Goal: Information Seeking & Learning: Learn about a topic

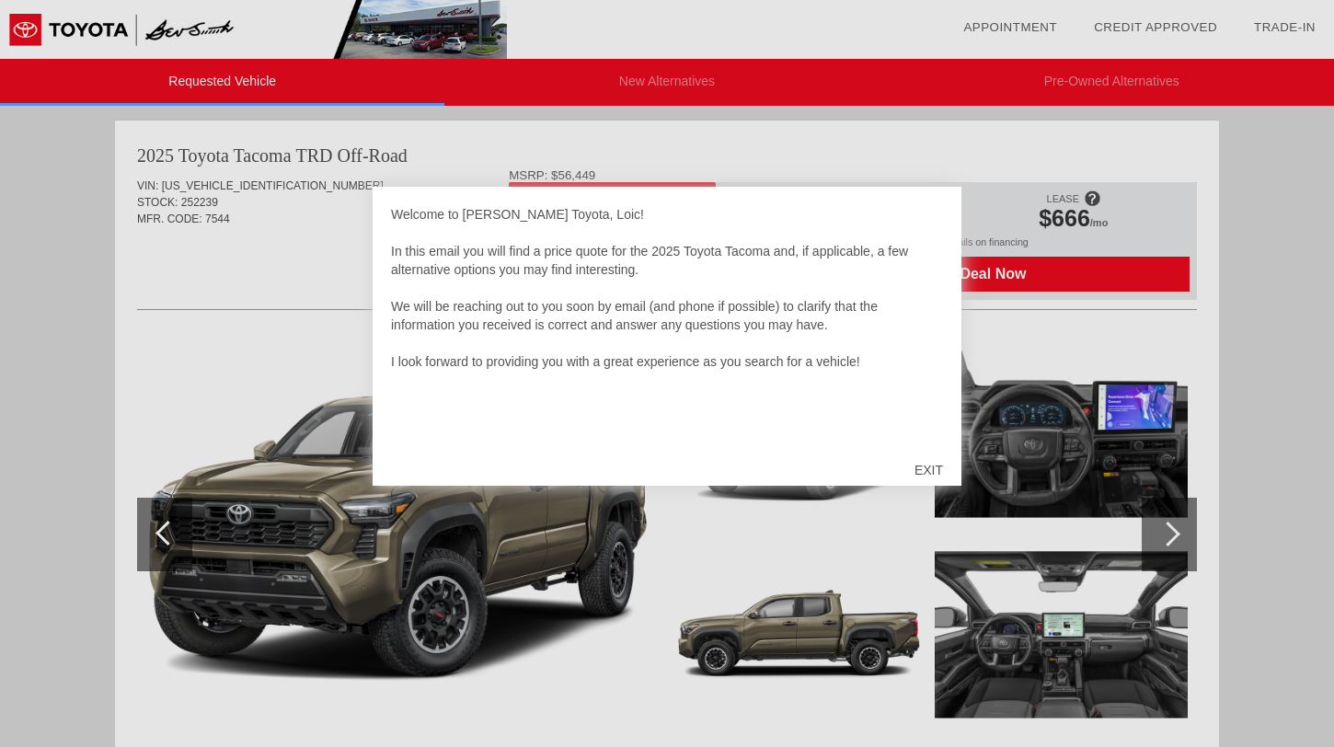
click at [949, 465] on div "EXIT" at bounding box center [928, 469] width 65 height 55
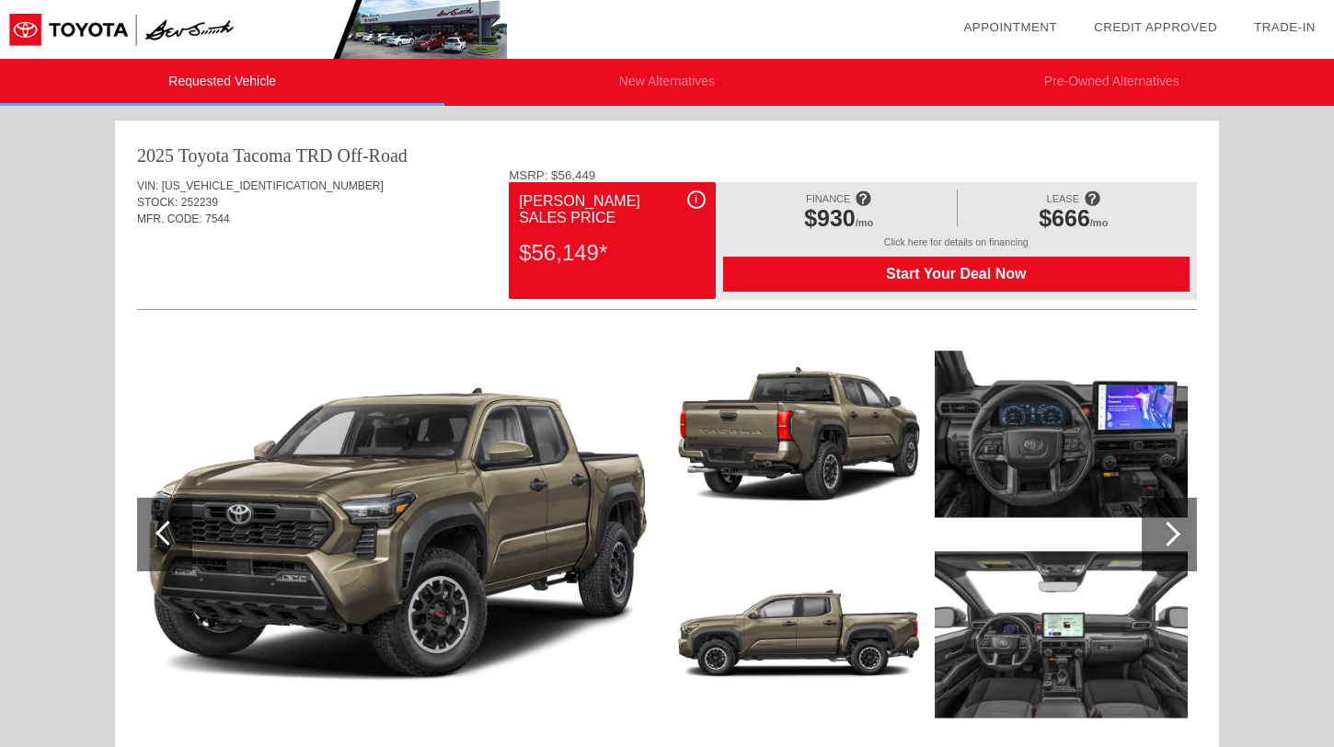
click at [1096, 636] on img at bounding box center [1061, 634] width 253 height 189
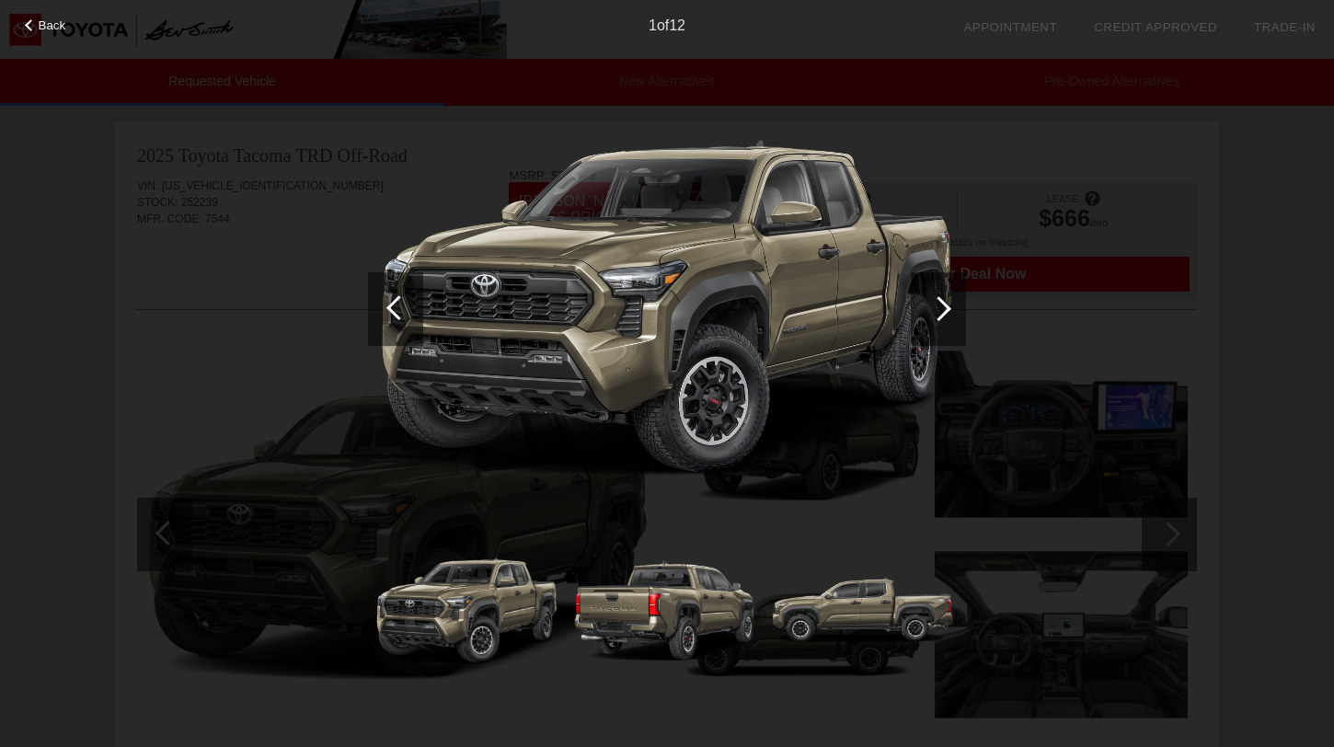
click at [911, 326] on div at bounding box center [938, 309] width 55 height 74
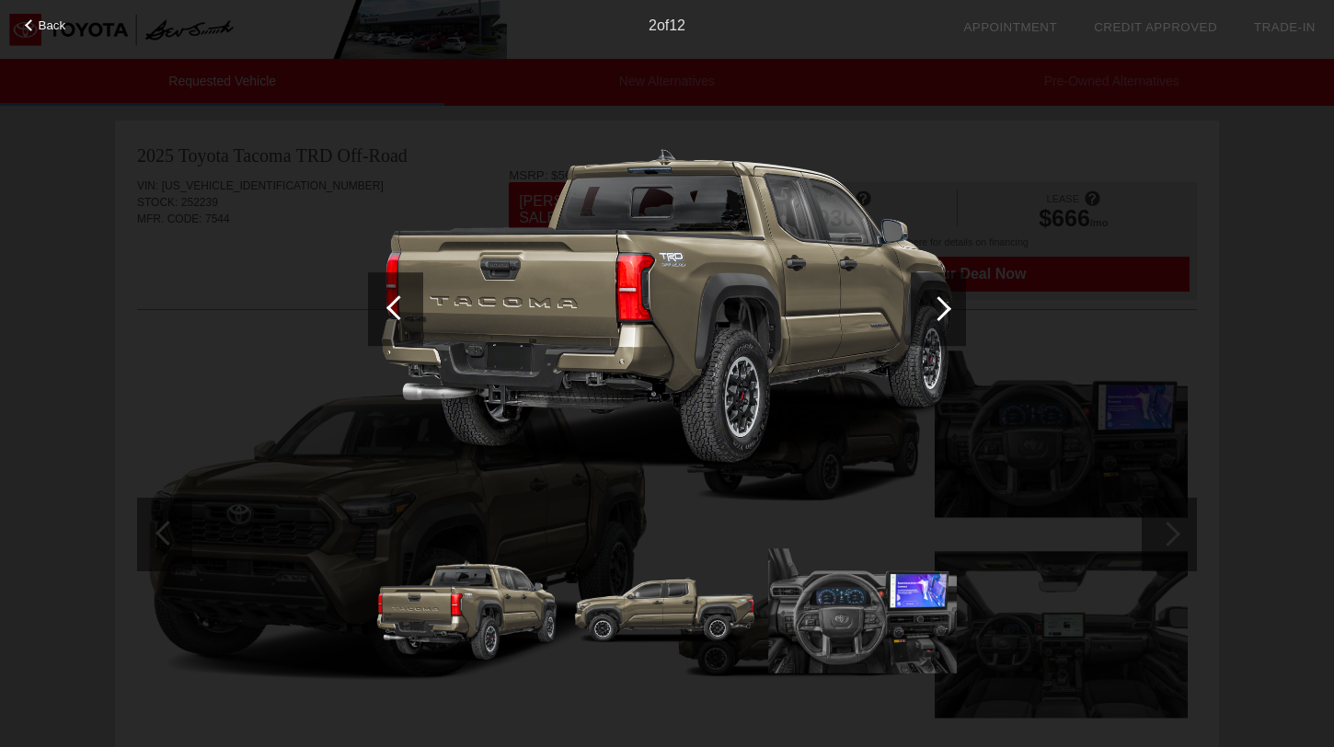
click at [920, 316] on div at bounding box center [938, 309] width 55 height 74
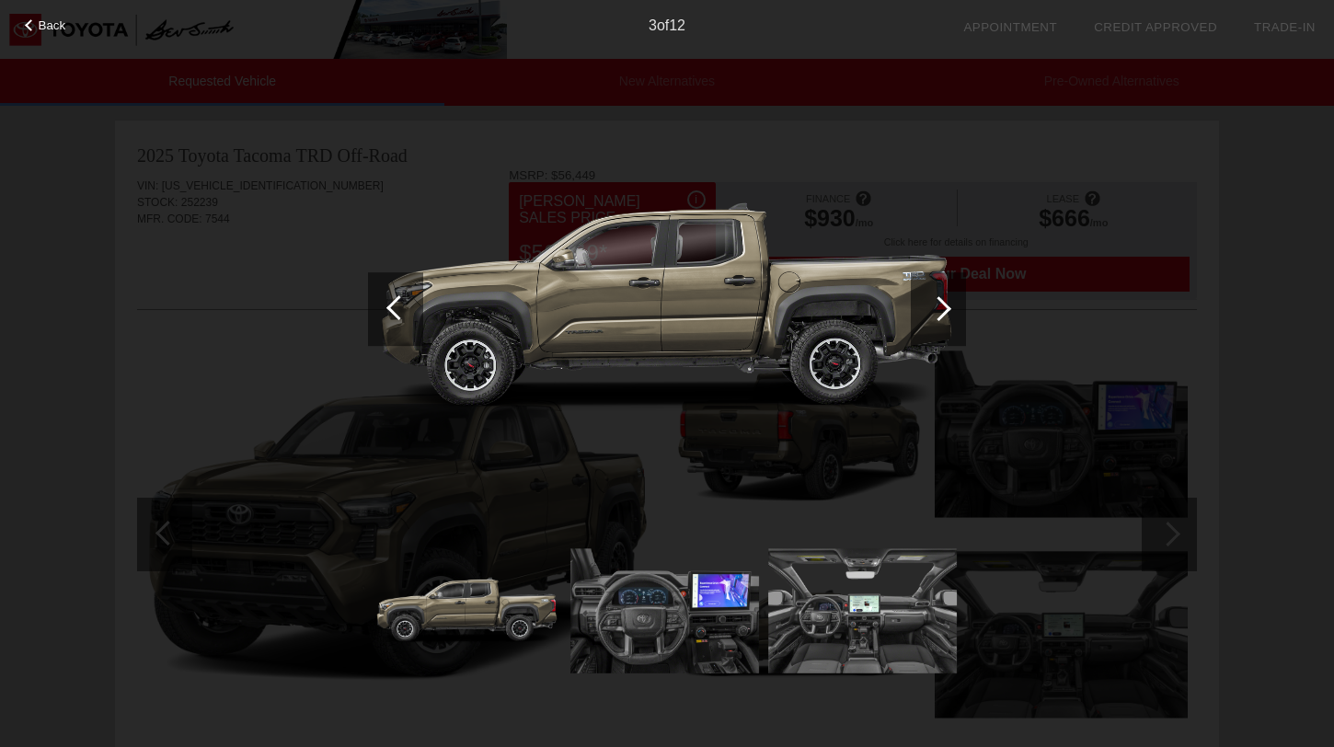
click at [920, 316] on div at bounding box center [938, 309] width 55 height 74
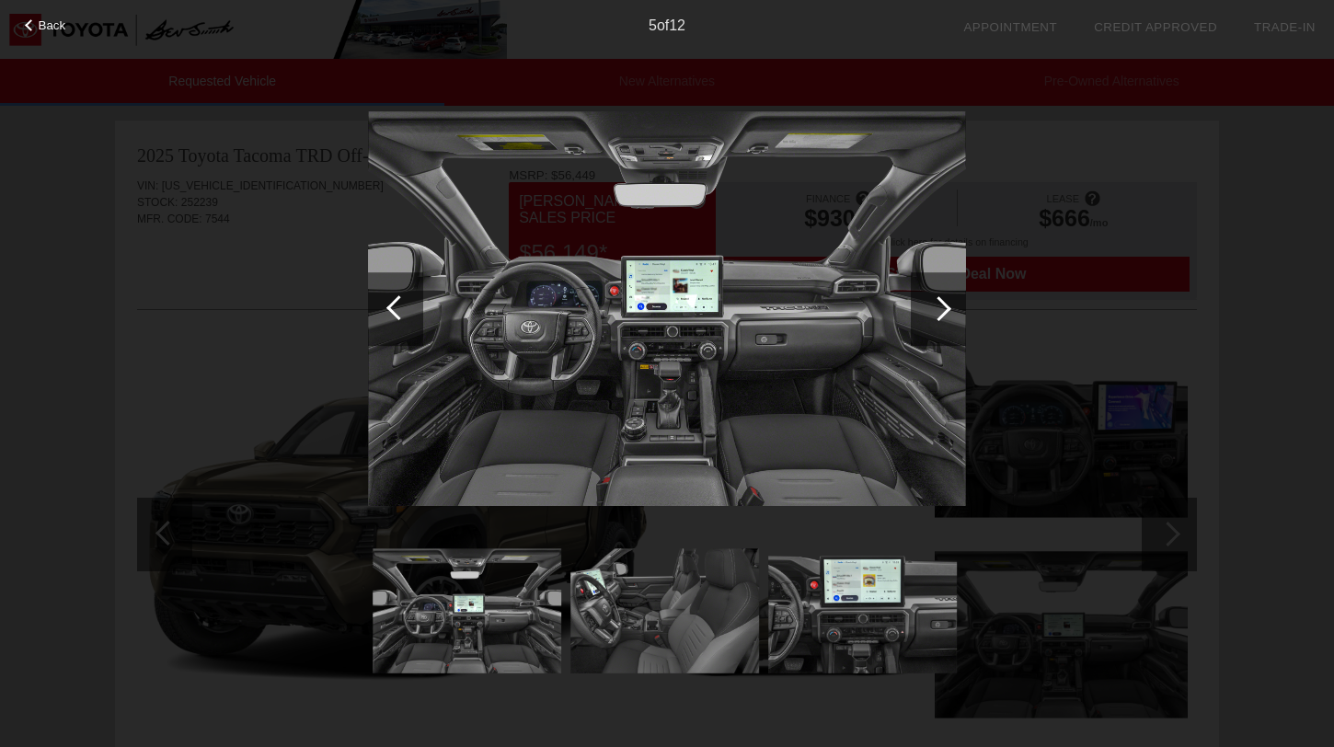
click at [983, 363] on div "Back 5 of 12" at bounding box center [667, 373] width 1334 height 747
click at [1032, 338] on div "Back 5 of 12" at bounding box center [667, 373] width 1334 height 747
click at [996, 198] on div "Back 5 of 12" at bounding box center [667, 373] width 1334 height 747
click at [993, 122] on div "Back 5 of 12" at bounding box center [667, 373] width 1334 height 747
click at [70, 37] on div "Back 5 of 12" at bounding box center [667, 373] width 1334 height 747
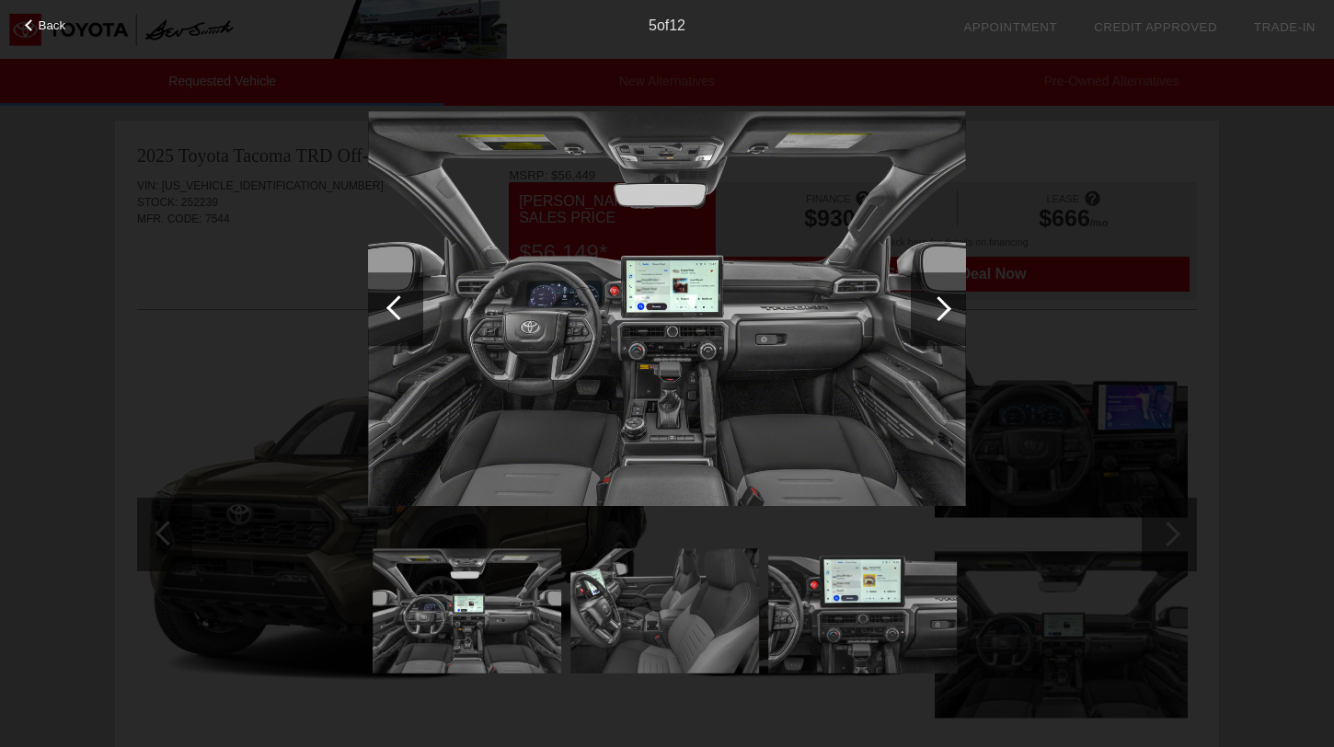
click at [64, 33] on div "5 of 12" at bounding box center [667, 18] width 1334 height 37
click at [61, 31] on span "Back" at bounding box center [53, 25] width 28 height 14
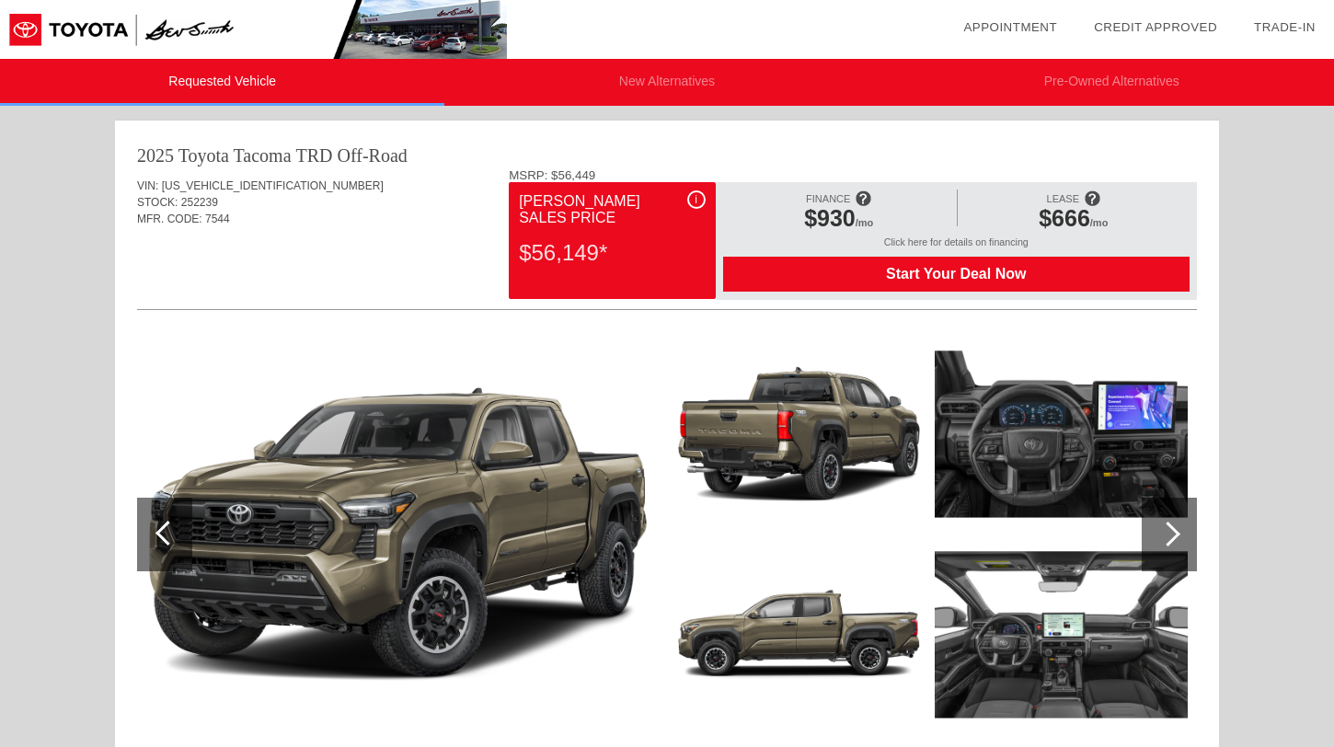
click at [692, 203] on div "i" at bounding box center [696, 199] width 18 height 18
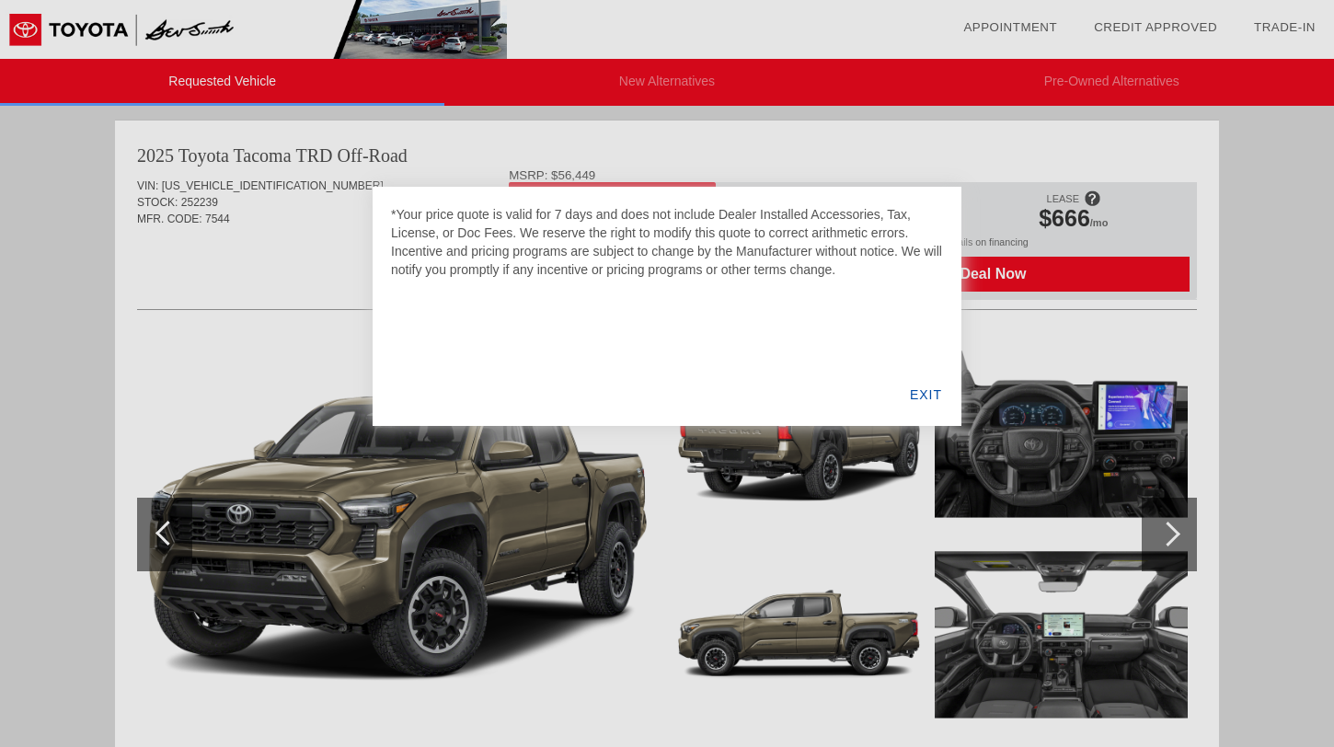
click at [957, 380] on div "EXIT" at bounding box center [925, 394] width 71 height 63
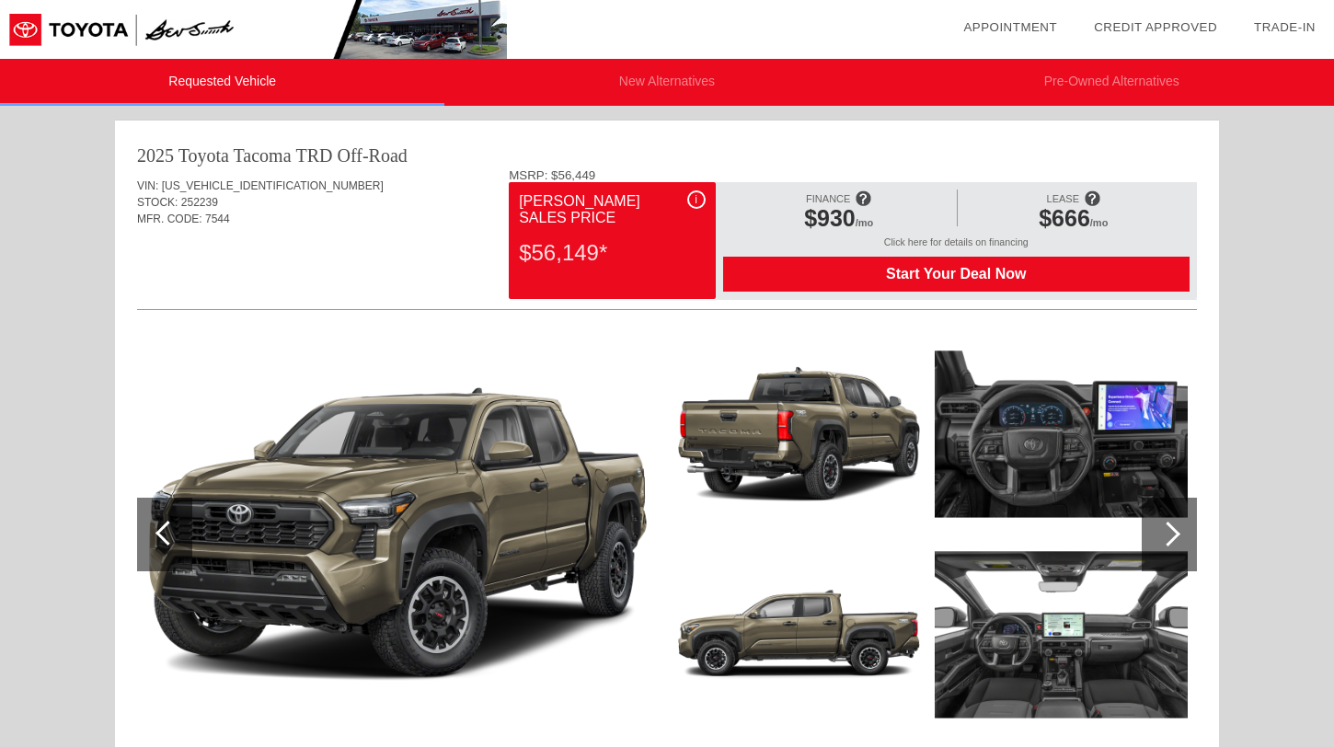
click at [839, 270] on span "Start Your Deal Now" at bounding box center [956, 274] width 420 height 17
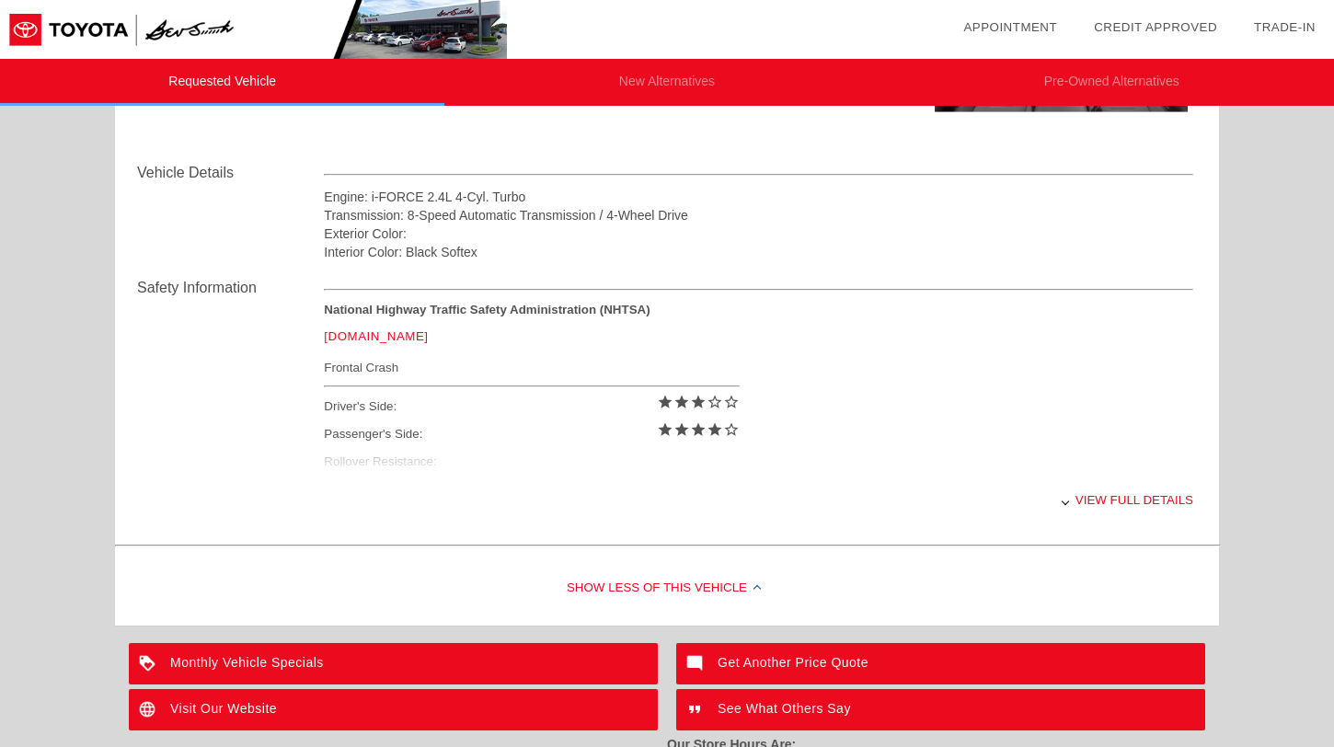
scroll to position [608, 0]
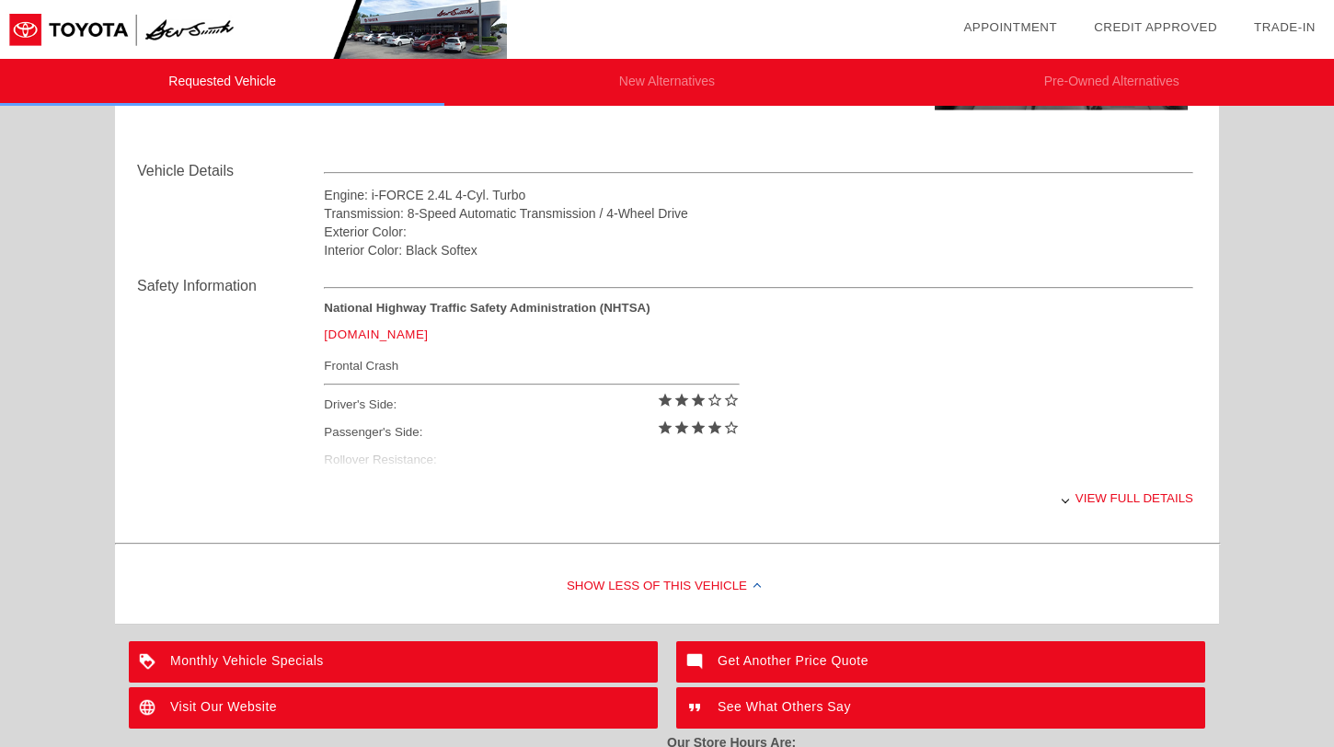
click at [1120, 496] on div "View full details" at bounding box center [758, 498] width 869 height 45
click at [1119, 496] on div "View less details" at bounding box center [758, 498] width 869 height 45
click at [1119, 496] on div "View full details" at bounding box center [758, 498] width 869 height 45
click at [1119, 496] on div "View less details" at bounding box center [758, 498] width 869 height 45
click at [1119, 496] on div "View full details" at bounding box center [758, 498] width 869 height 45
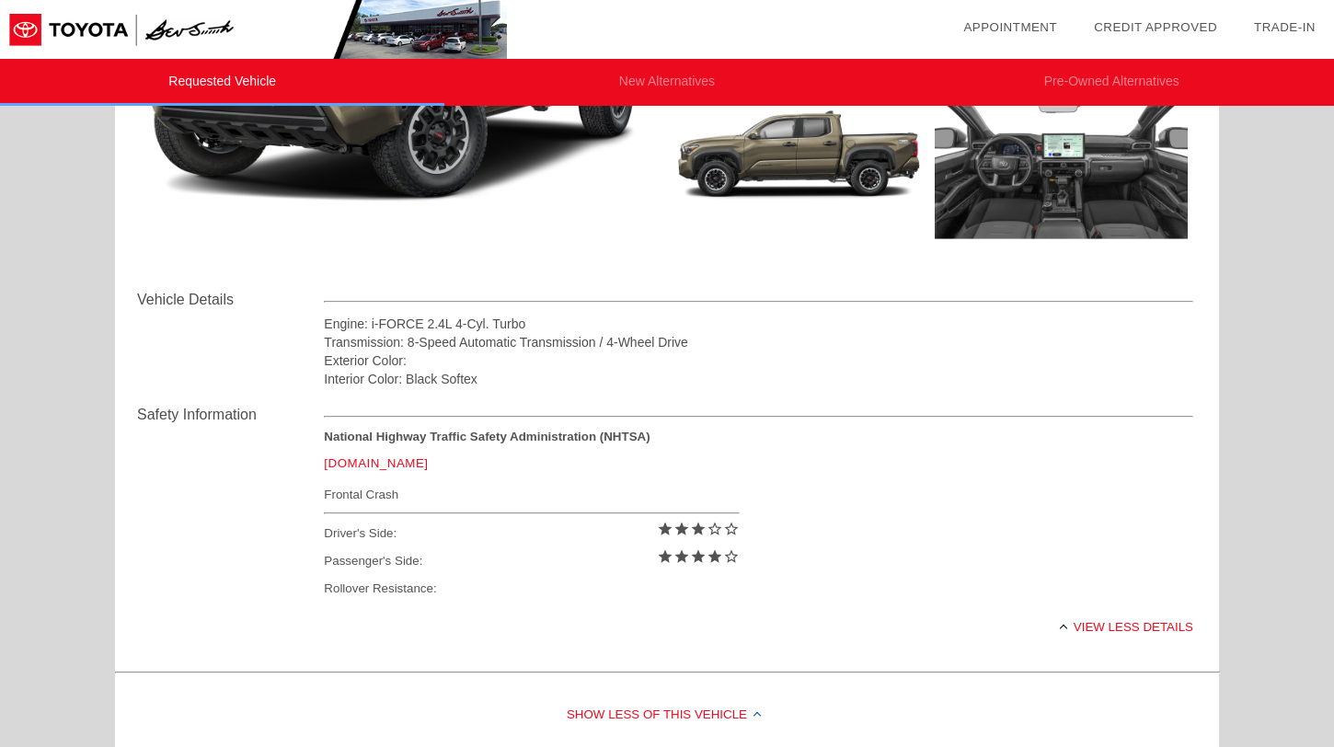
scroll to position [477, 0]
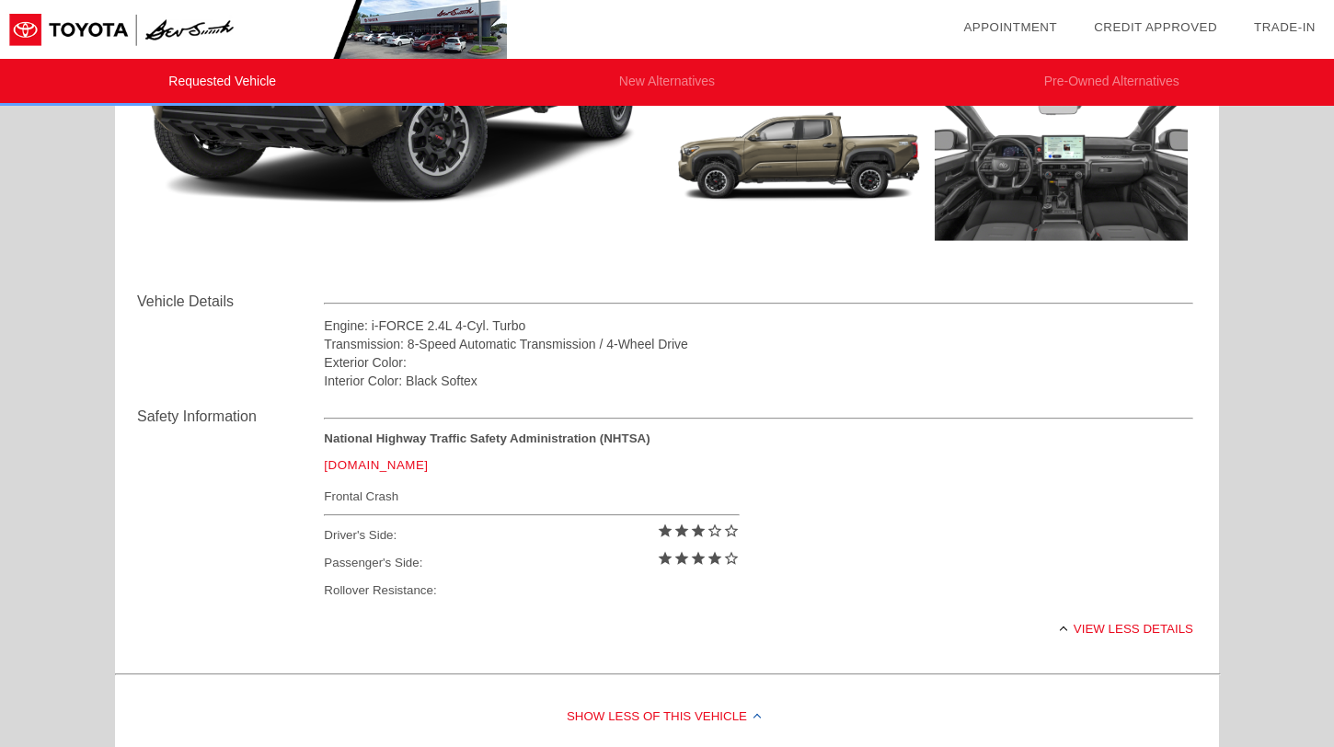
click at [364, 336] on div "Transmission: 8-Speed Automatic Transmission / 4-Wheel Drive" at bounding box center [758, 344] width 869 height 18
click at [188, 316] on div "Vehicle Details Engine: i-FORCE 2.4L 4-Cyl. Turbo Transmission: 8-Speed Automat…" at bounding box center [667, 340] width 1060 height 99
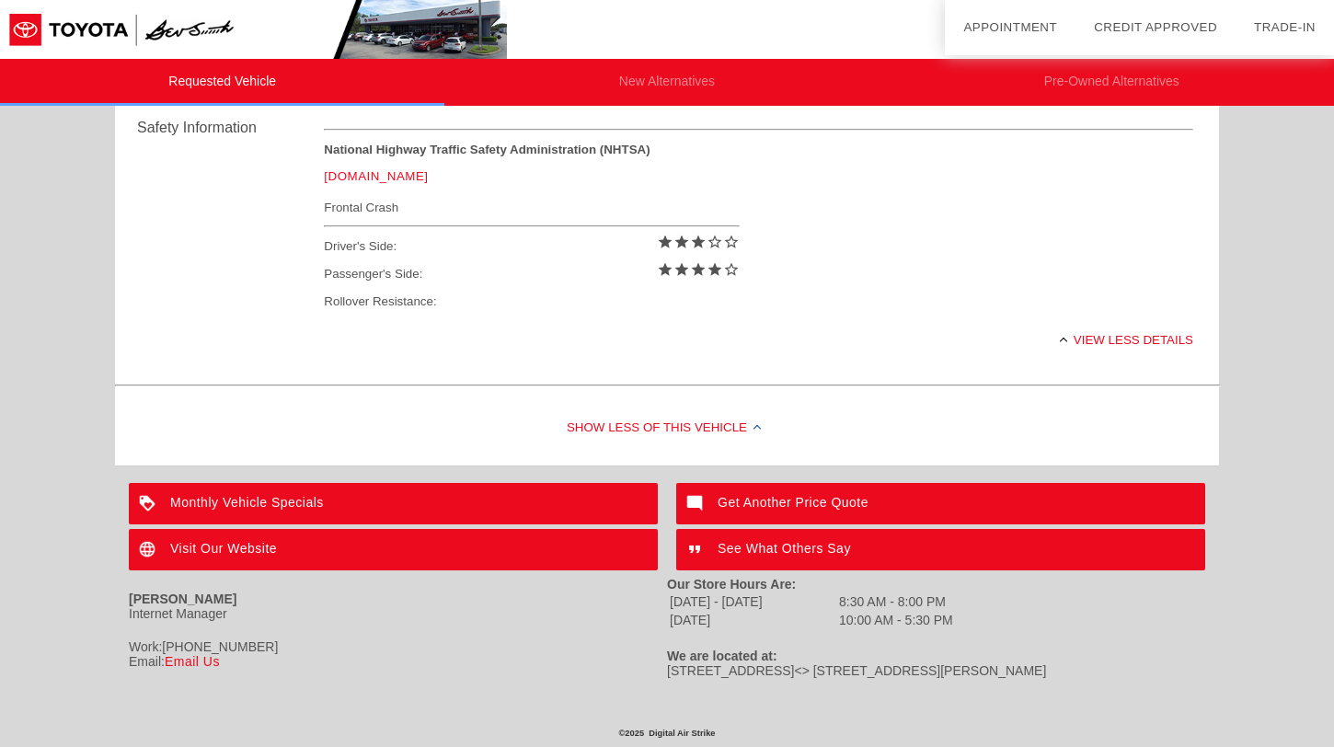
click at [632, 431] on div "Show Less of this Vehicle" at bounding box center [667, 429] width 1104 height 74
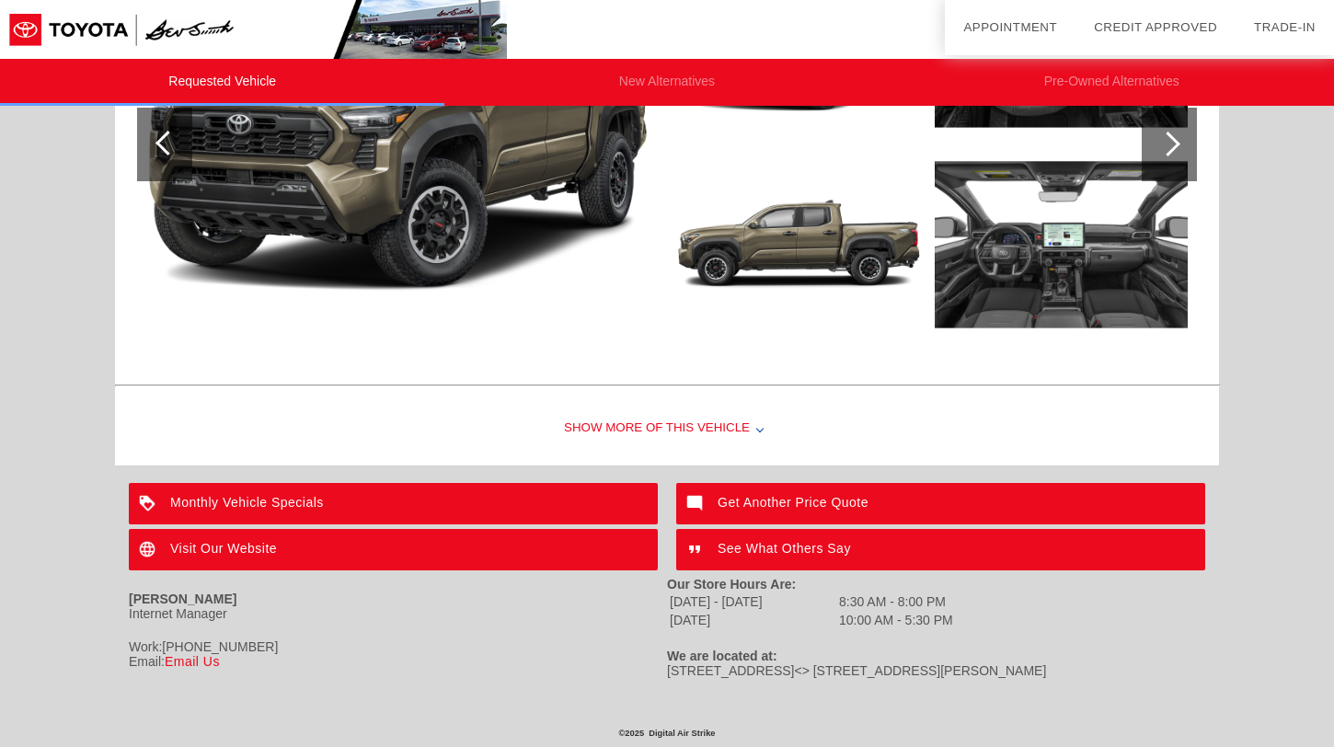
click at [629, 422] on div "Show More of this Vehicle" at bounding box center [667, 429] width 1104 height 74
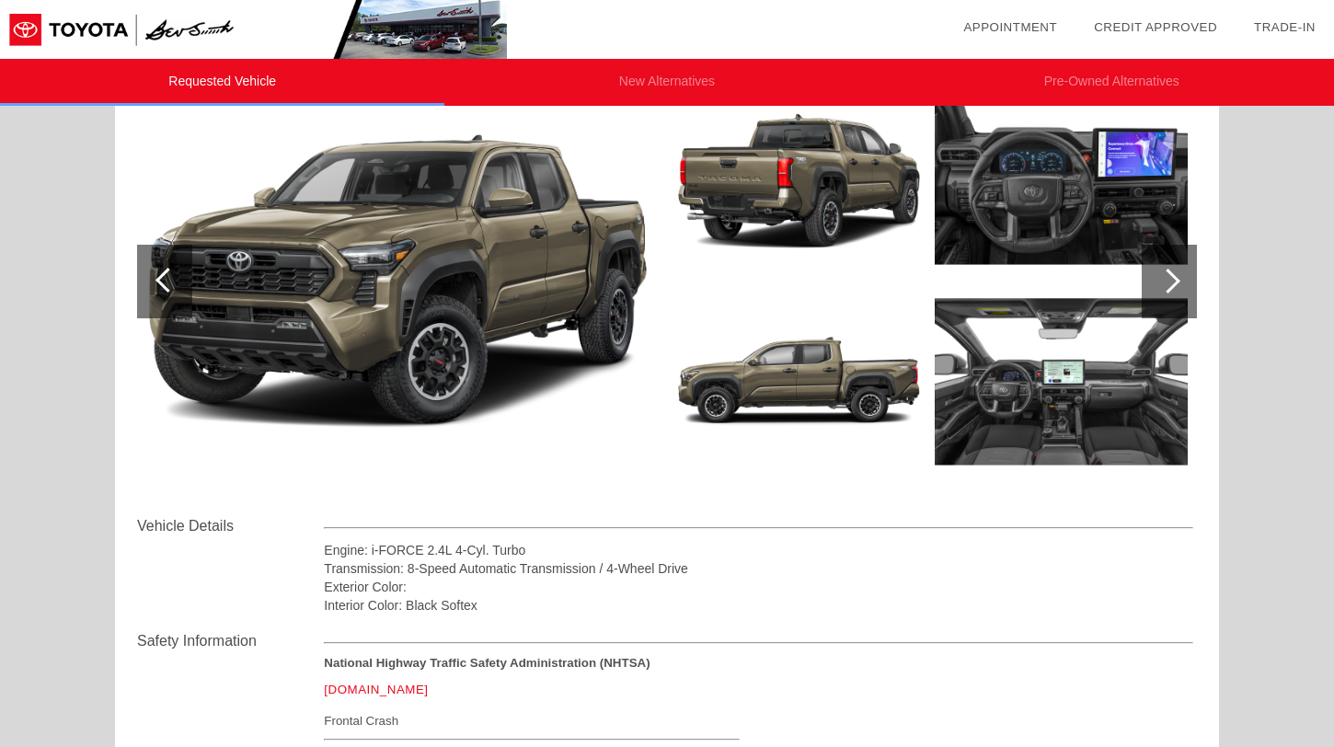
scroll to position [0, 0]
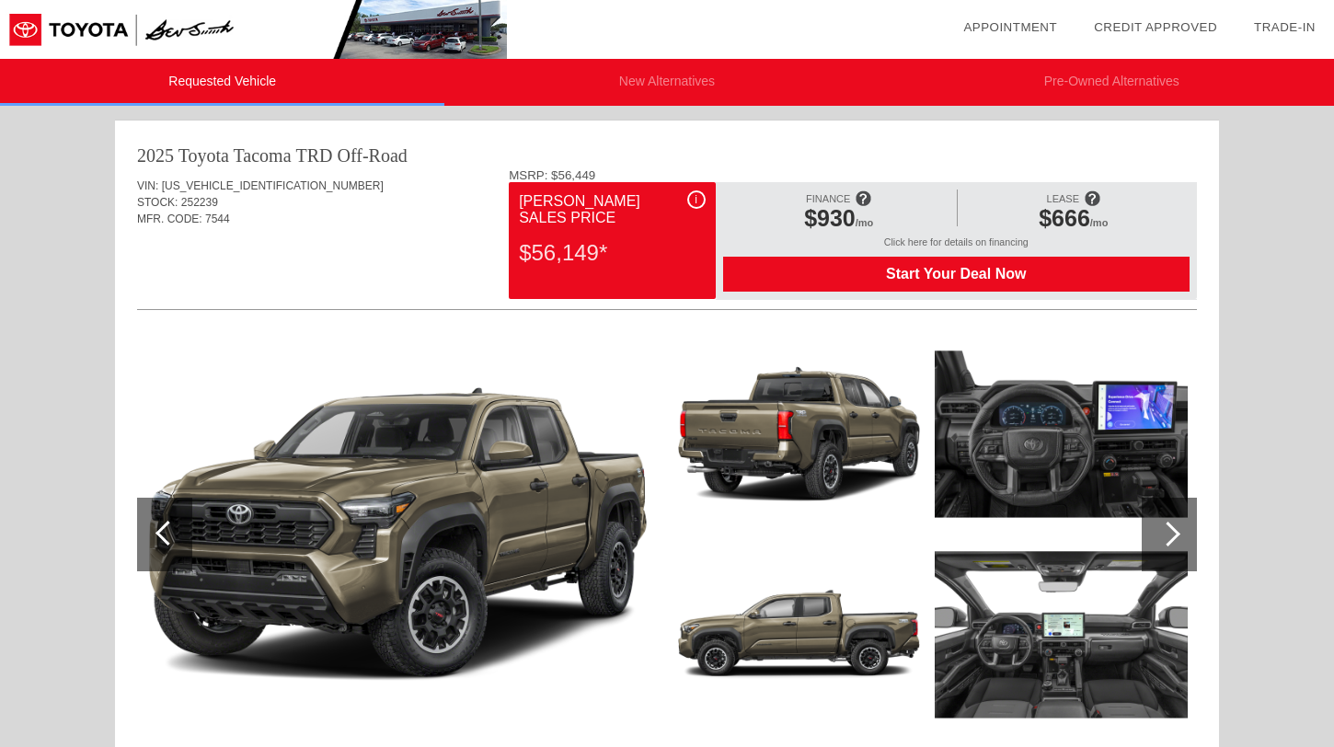
click at [699, 196] on div "i" at bounding box center [696, 199] width 18 height 18
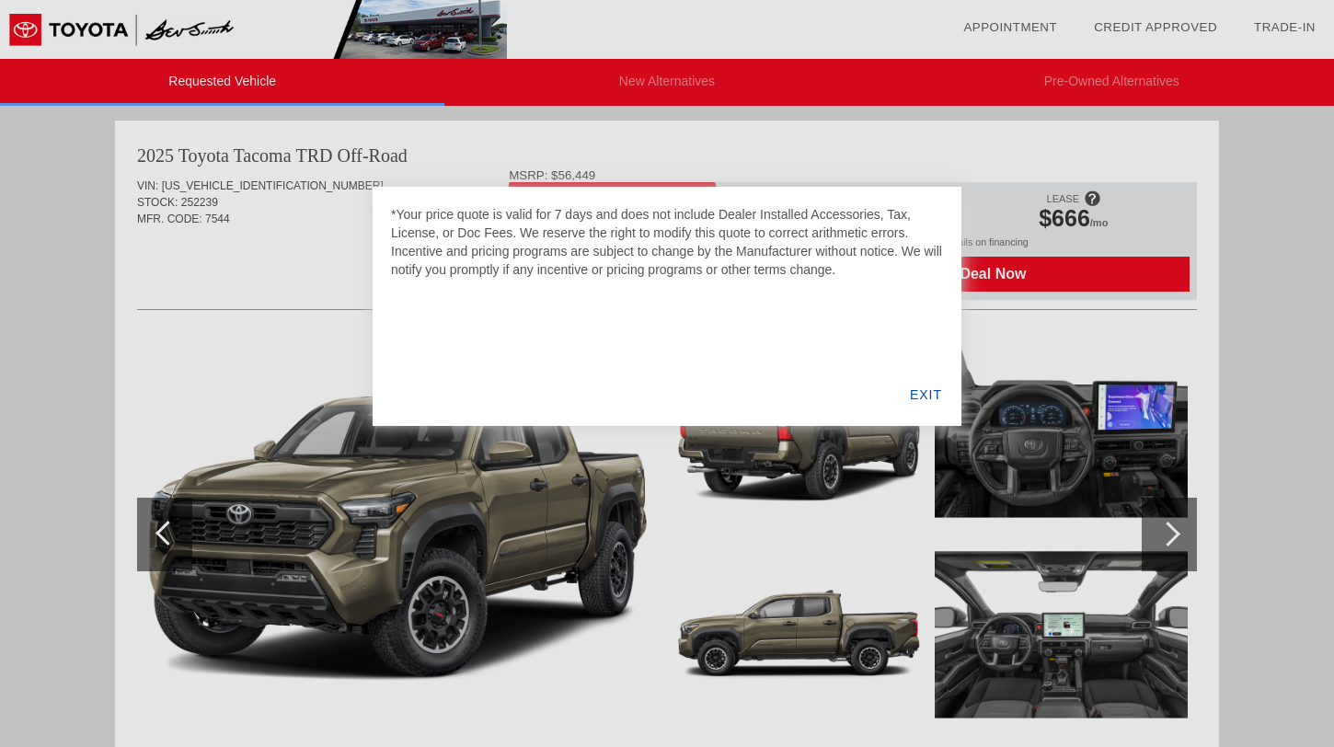
click at [935, 407] on div "EXIT" at bounding box center [925, 394] width 71 height 63
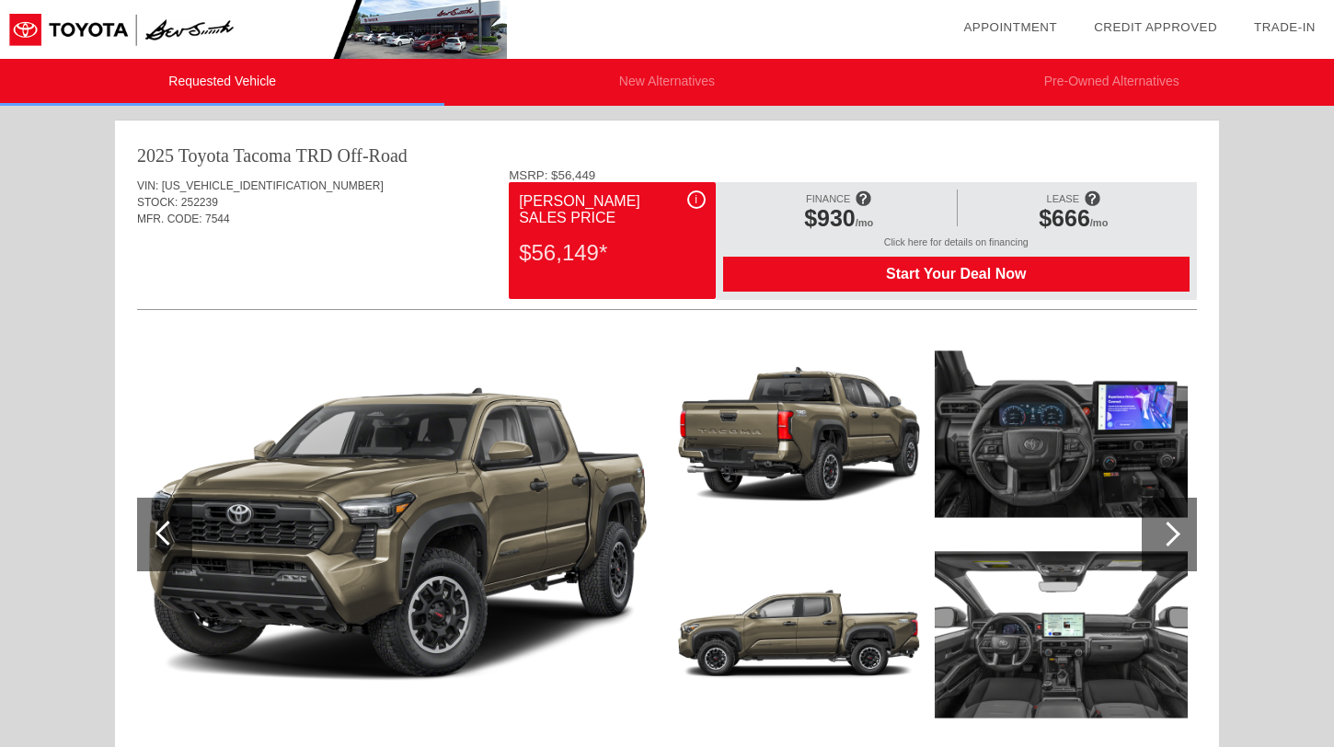
click at [360, 225] on div "MFR. CODE: 7544" at bounding box center [667, 219] width 1060 height 17
click at [345, 170] on div "VIN: [US_VEHICLE_IDENTIFICATION_NUMBER] STOCK: 252239 MFR. CODE: 7544" at bounding box center [667, 211] width 1060 height 86
click at [844, 211] on span "$930" at bounding box center [830, 218] width 52 height 26
click at [701, 200] on div "i" at bounding box center [696, 199] width 18 height 18
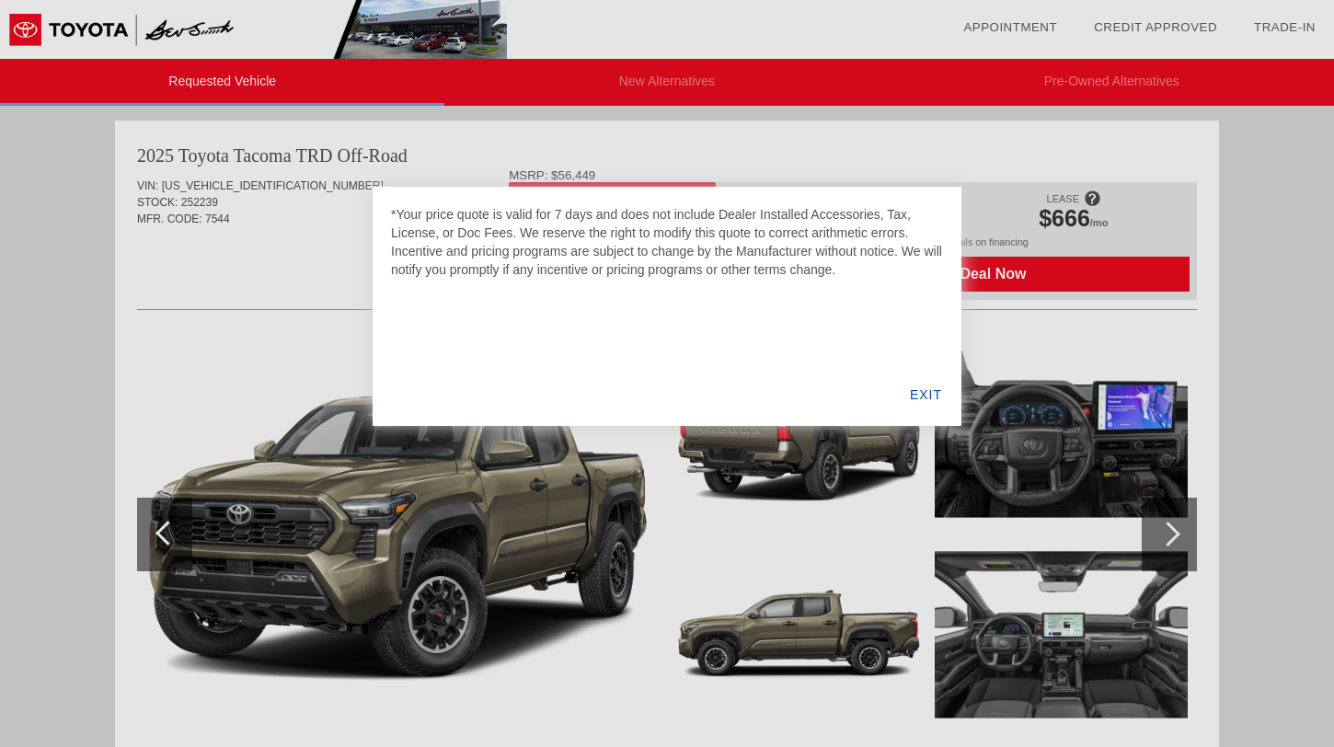
click at [928, 391] on div "EXIT" at bounding box center [925, 394] width 71 height 63
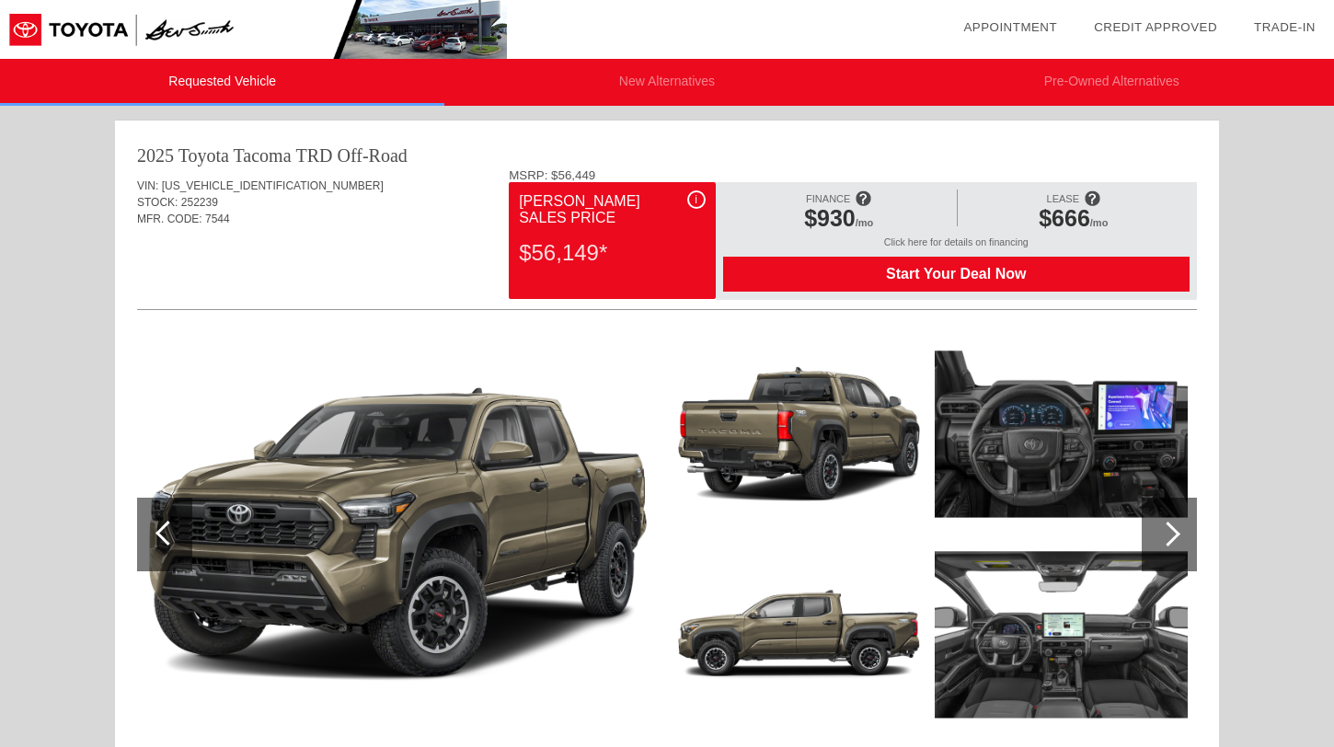
click at [597, 205] on div "[PERSON_NAME] Sales Price" at bounding box center [612, 209] width 186 height 39
click at [556, 242] on div "$56,149*" at bounding box center [612, 253] width 186 height 48
click at [550, 158] on div "2025 Toyota Tacoma TRD Off-Road" at bounding box center [667, 156] width 1060 height 26
click at [166, 192] on div "VIN: [US_VEHICLE_IDENTIFICATION_NUMBER]" at bounding box center [667, 186] width 1060 height 17
click at [166, 166] on div "2025 Toyota Tacoma" at bounding box center [214, 156] width 155 height 26
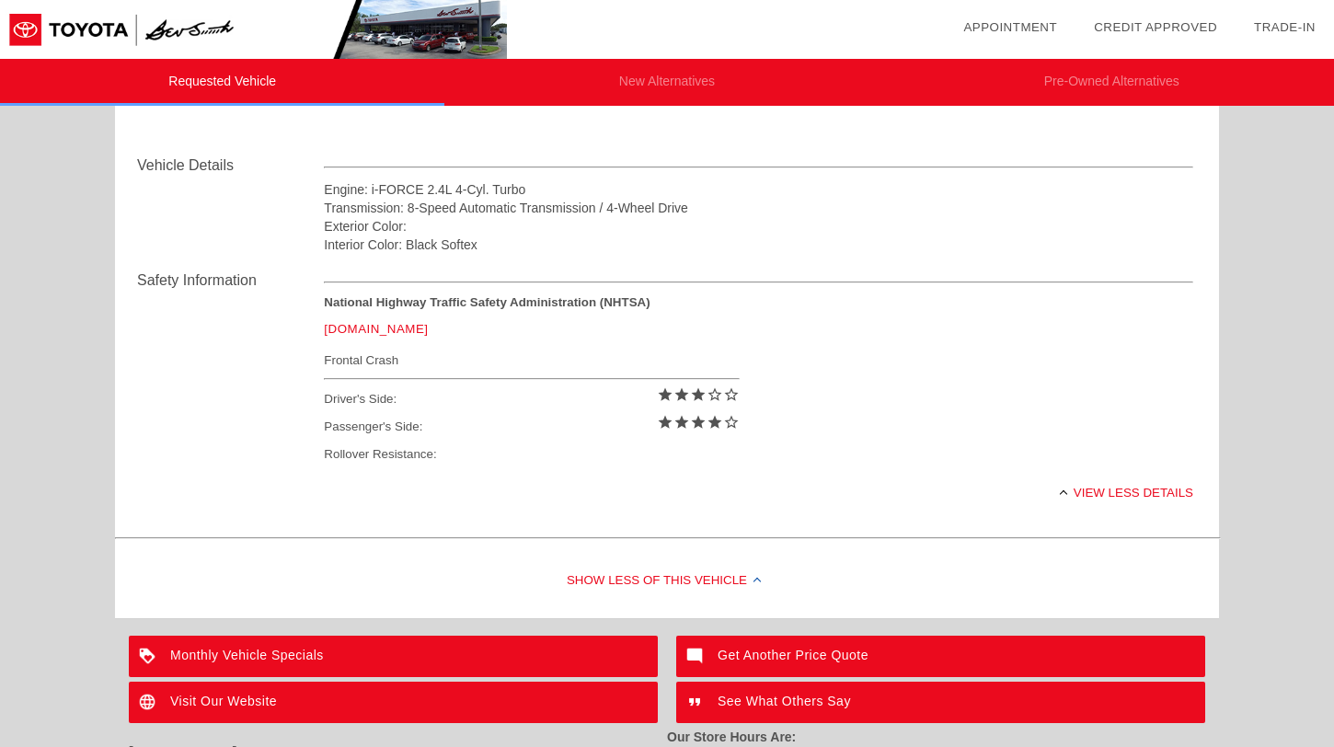
scroll to position [606, 0]
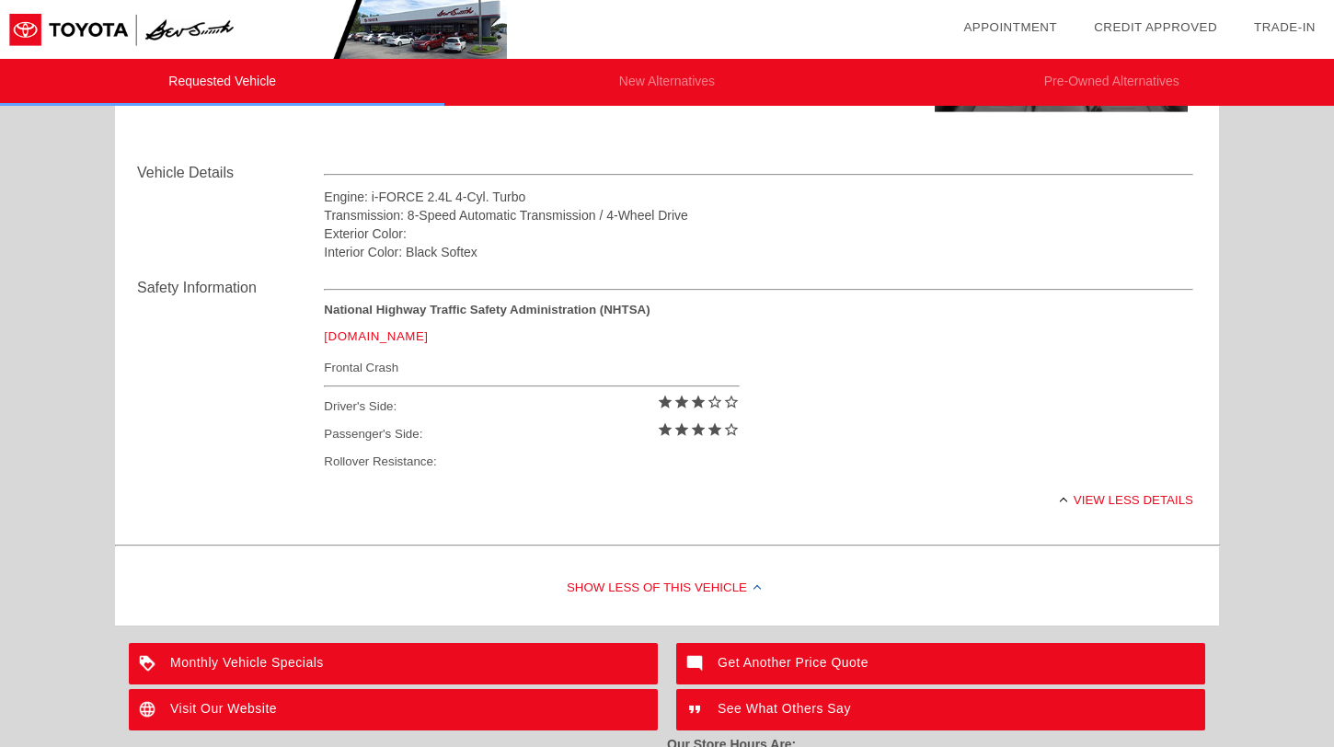
click at [701, 450] on div "Rollover Resistance:" at bounding box center [531, 462] width 415 height 28
click at [701, 417] on div "star star star star_border star_border" at bounding box center [698, 407] width 83 height 28
click at [354, 202] on div "Engine: i-FORCE 2.4L 4-Cyl. Turbo" at bounding box center [758, 197] width 869 height 18
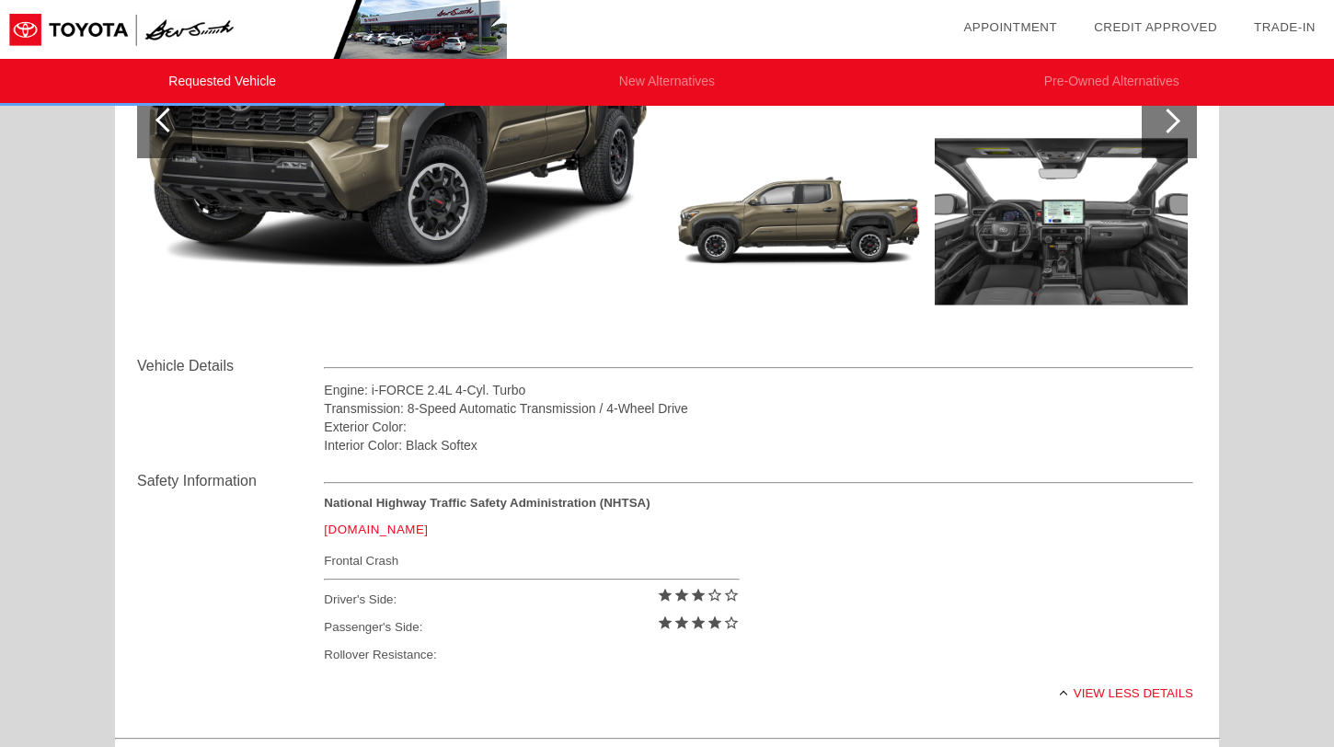
click at [648, 84] on li "New Alternatives" at bounding box center [666, 82] width 444 height 47
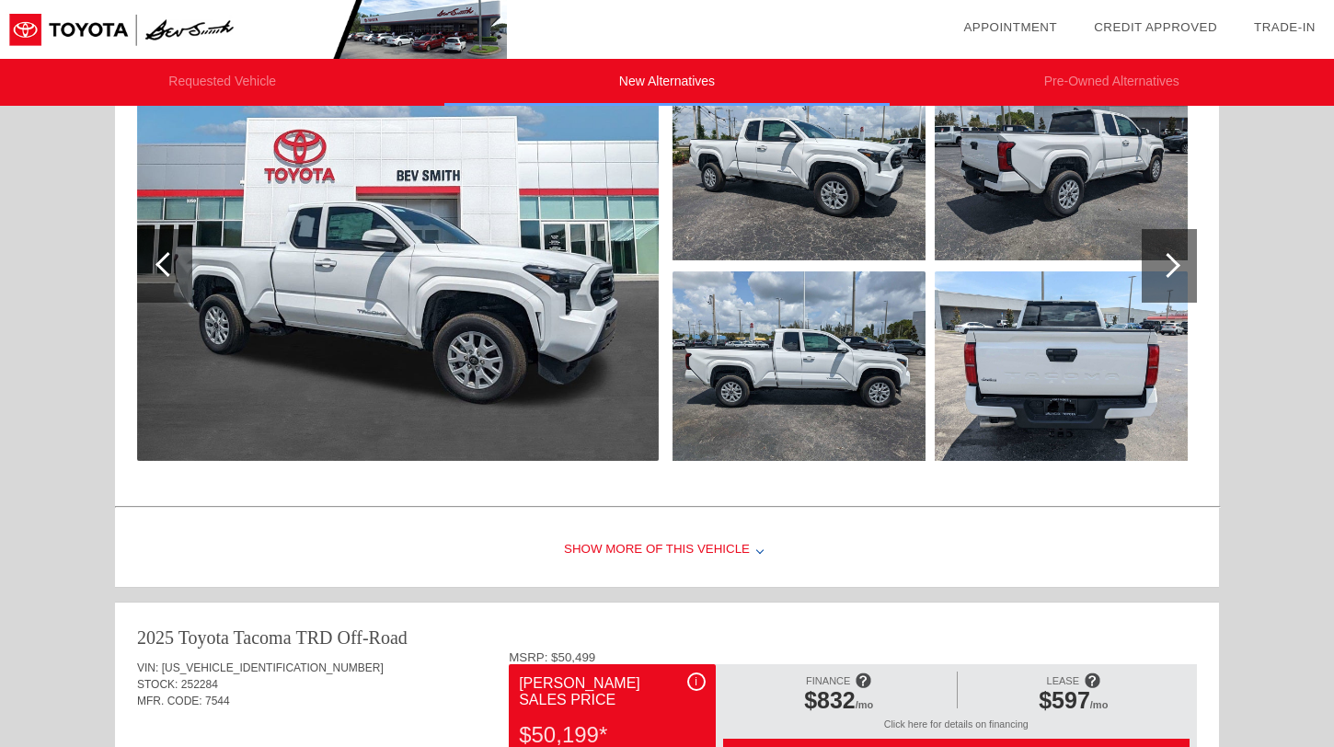
scroll to position [0, 0]
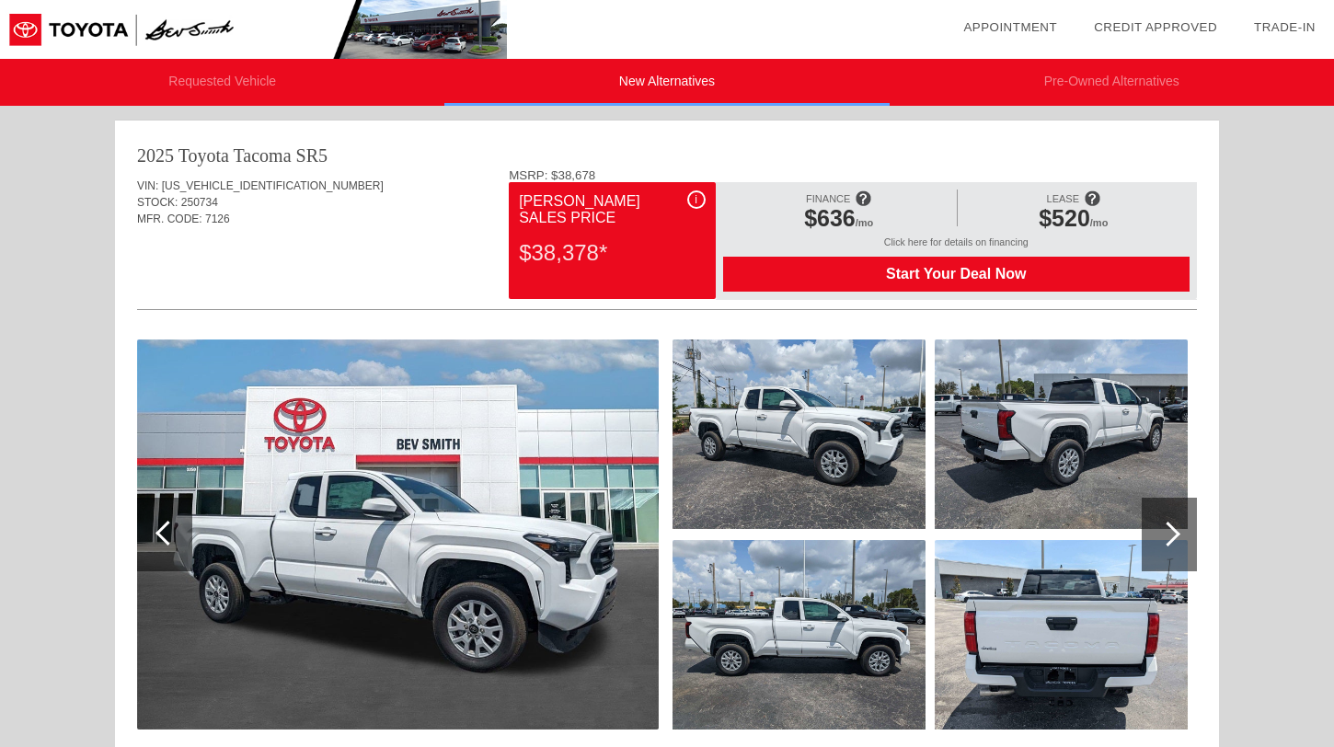
click at [946, 80] on li "Pre-Owned Alternatives" at bounding box center [1111, 82] width 444 height 47
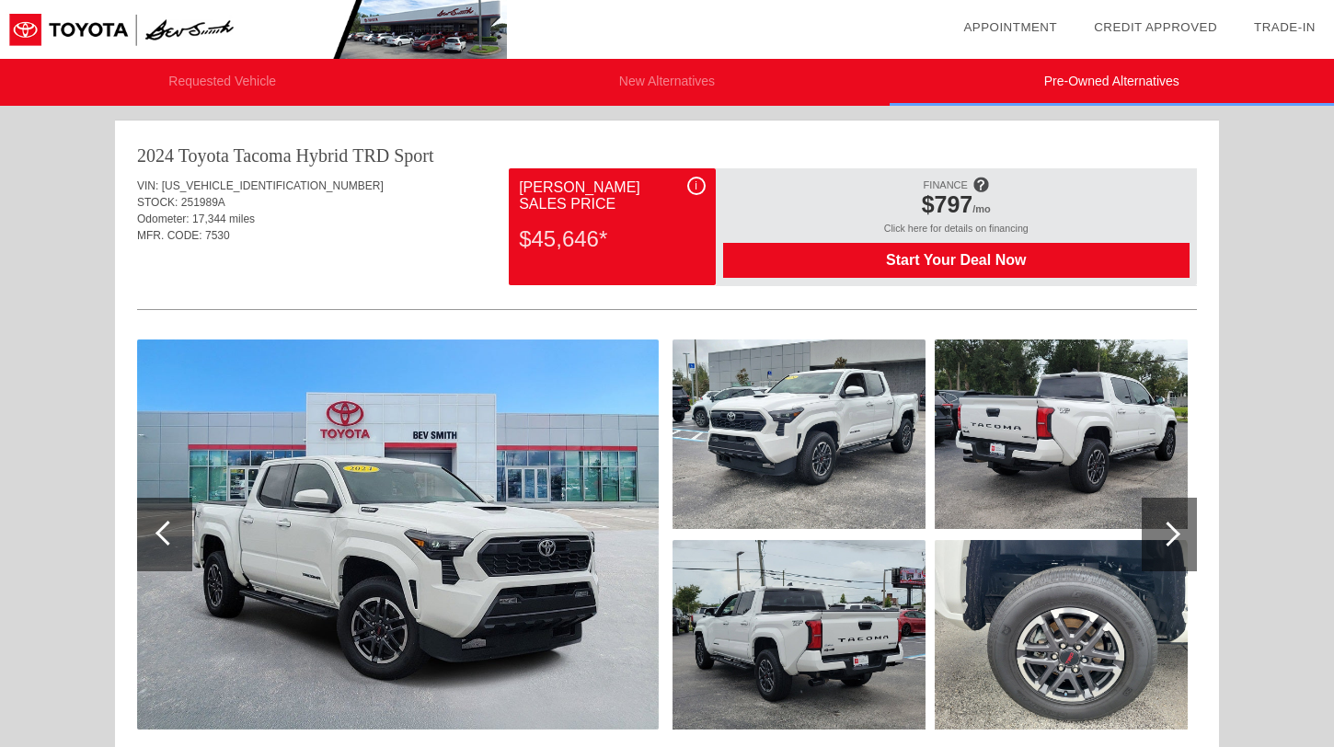
click at [250, 97] on li "Requested Vehicle" at bounding box center [222, 82] width 444 height 47
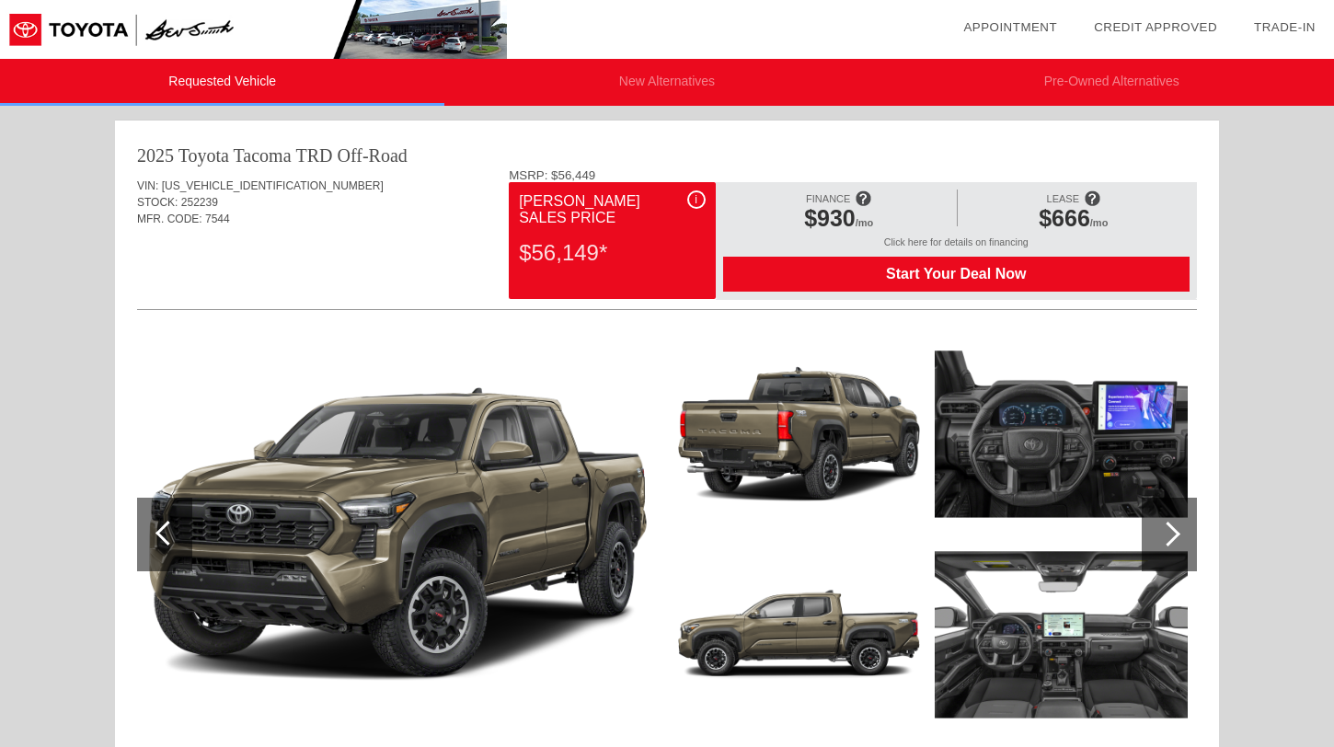
click at [114, 38] on img at bounding box center [253, 29] width 507 height 59
